Goal: Browse casually

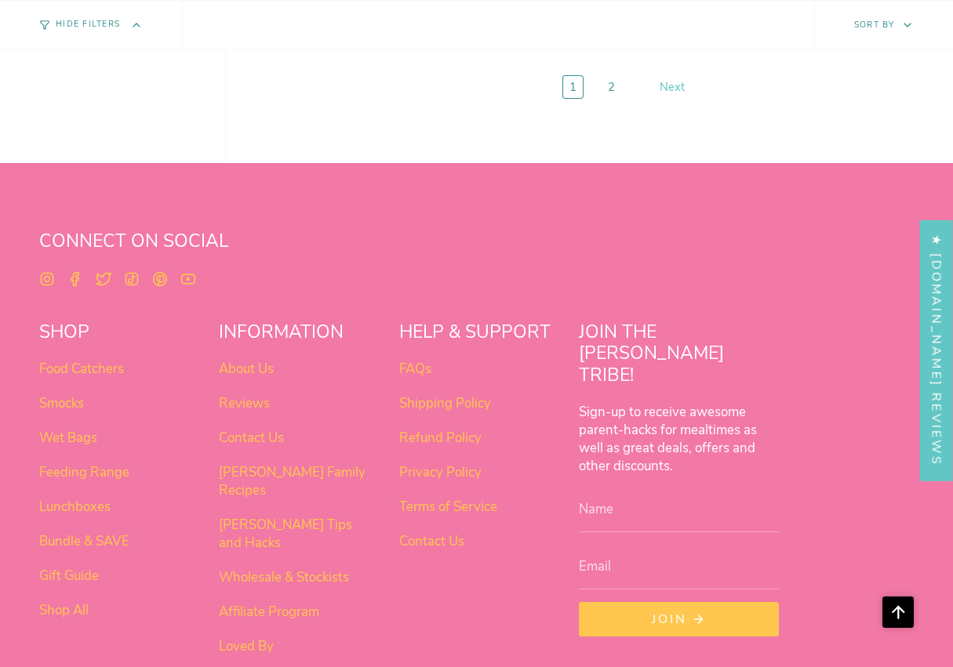
scroll to position [5581, 0]
